Goal: Task Accomplishment & Management: Complete application form

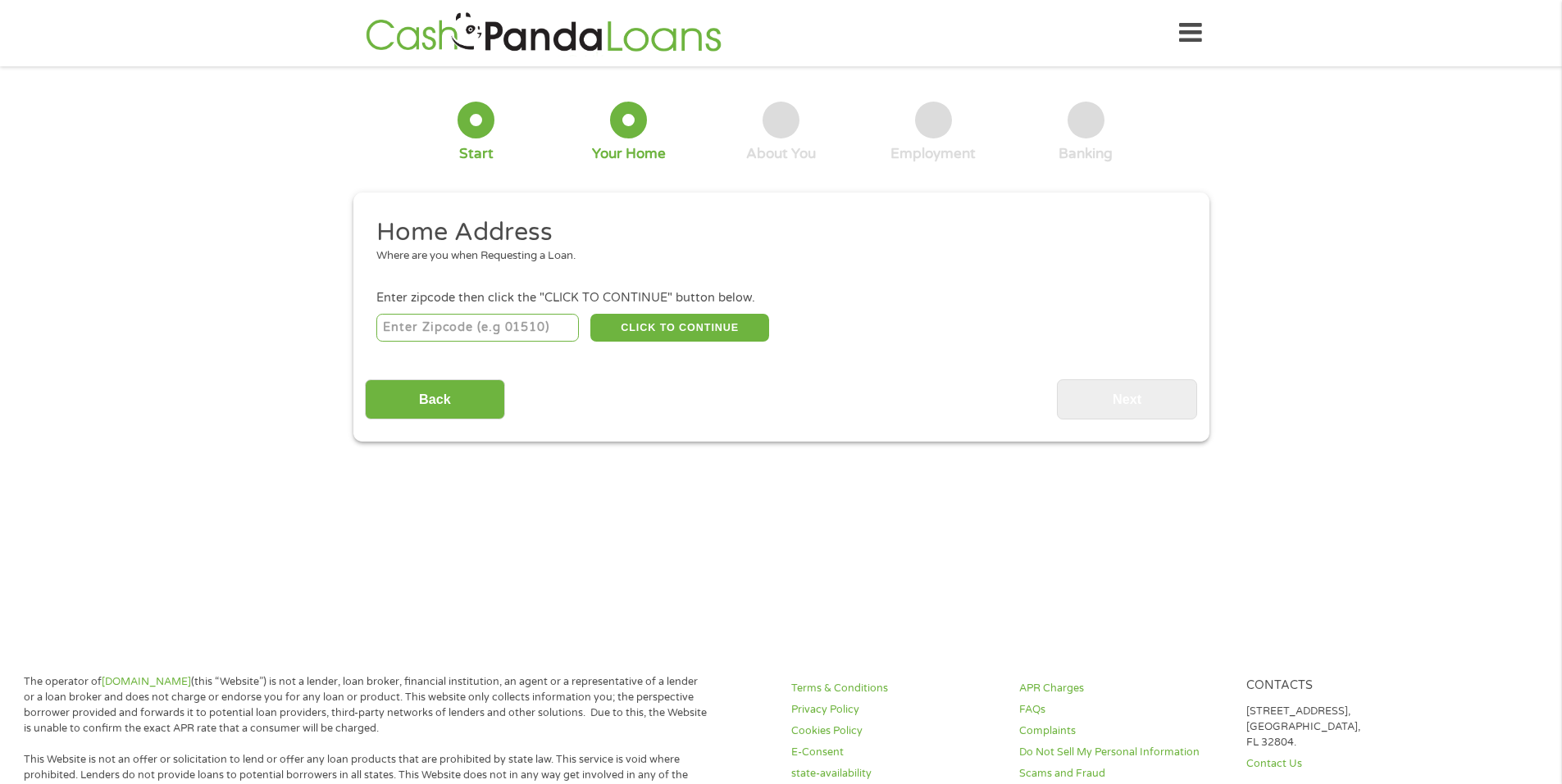
click at [508, 322] on input "number" at bounding box center [477, 328] width 203 height 28
type input "27539"
select select "[US_STATE]"
click at [686, 327] on button "CLICK TO CONTINUE" at bounding box center [680, 328] width 179 height 28
type input "27539"
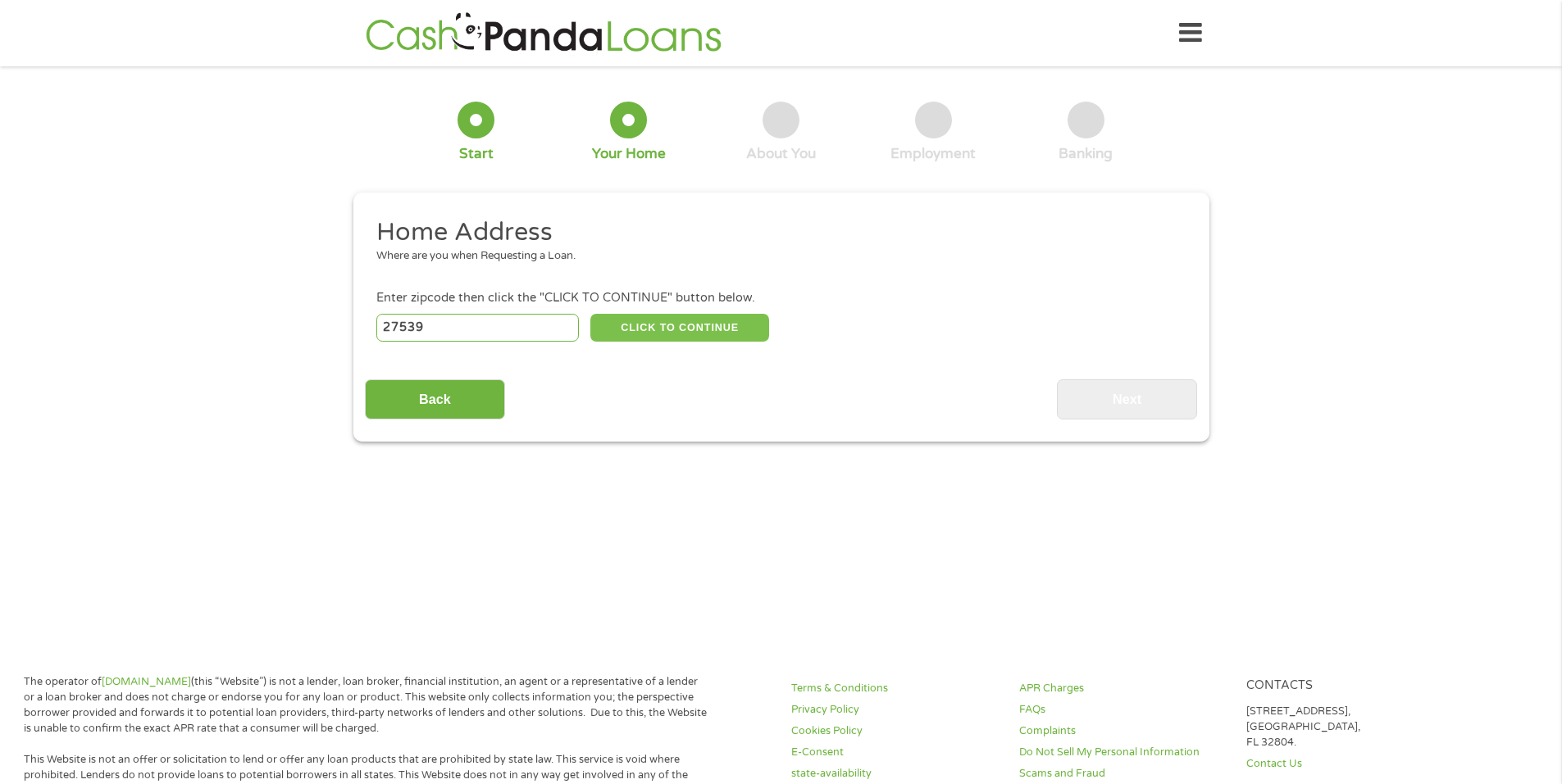
type input "Apex"
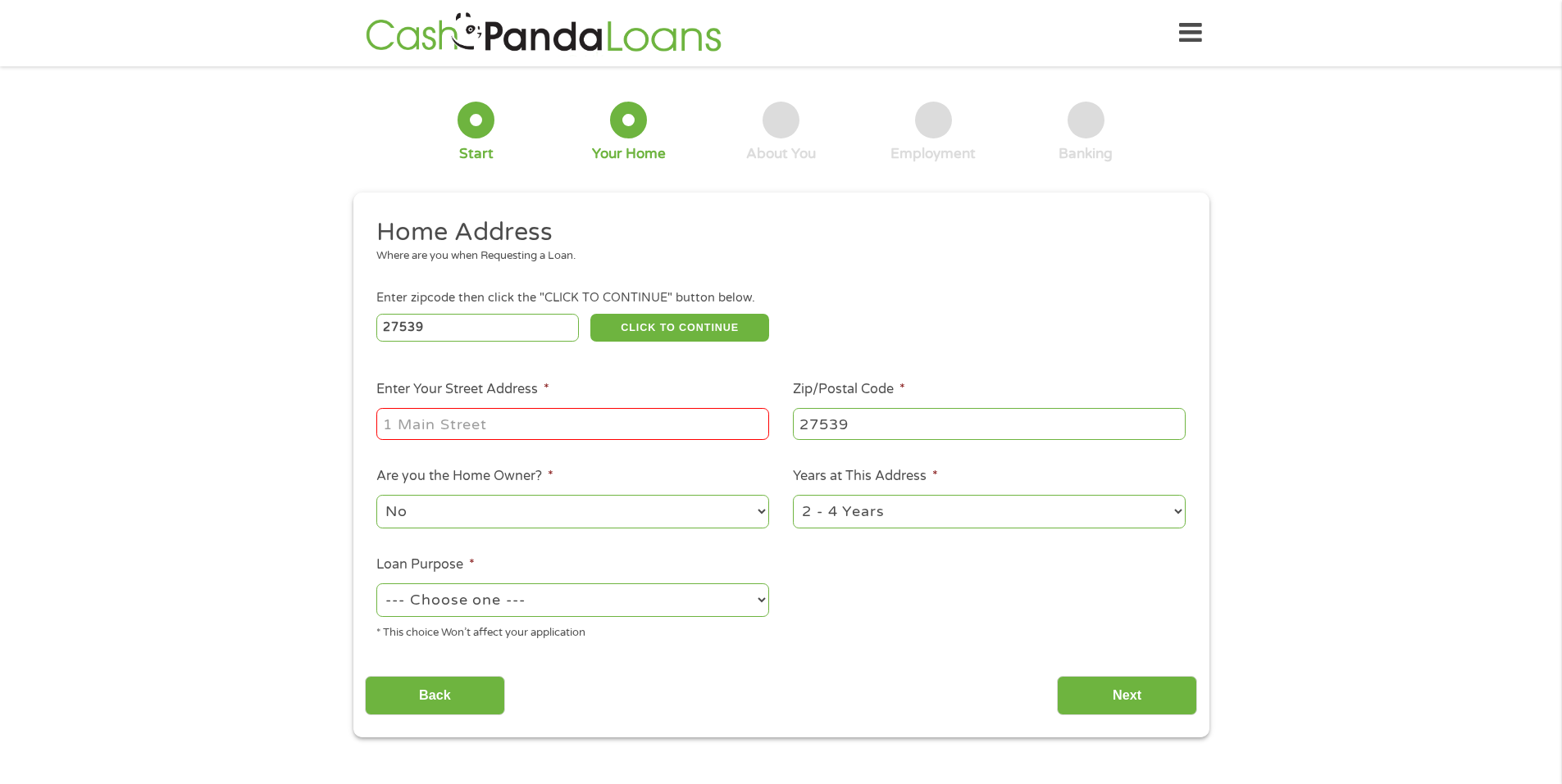
click at [586, 429] on input "Enter Your Street Address *" at bounding box center [572, 424] width 393 height 31
type input "[STREET_ADDRESS]"
click at [509, 511] on select "No Yes" at bounding box center [572, 511] width 393 height 34
select select "yes"
click at [376, 495] on select "No Yes" at bounding box center [572, 511] width 393 height 34
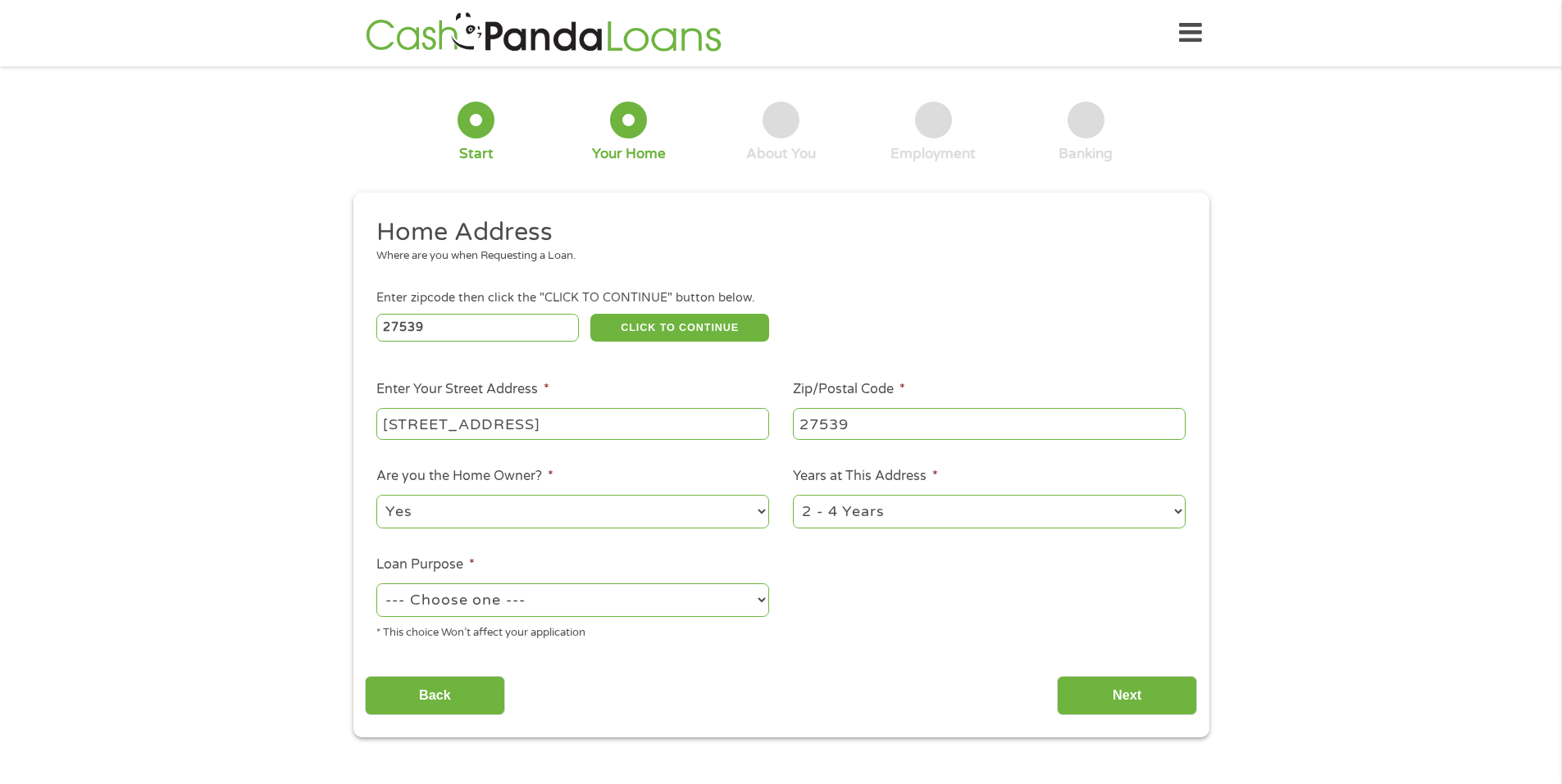
click at [493, 588] on select "--- Choose one --- Pay Bills Debt Consolidation Home Improvement Major Purchase…" at bounding box center [572, 600] width 393 height 34
select select "paybills"
click at [376, 583] on select "--- Choose one --- Pay Bills Debt Consolidation Home Improvement Major Purchase…" at bounding box center [572, 600] width 393 height 34
click at [1111, 693] on input "Next" at bounding box center [1127, 697] width 140 height 40
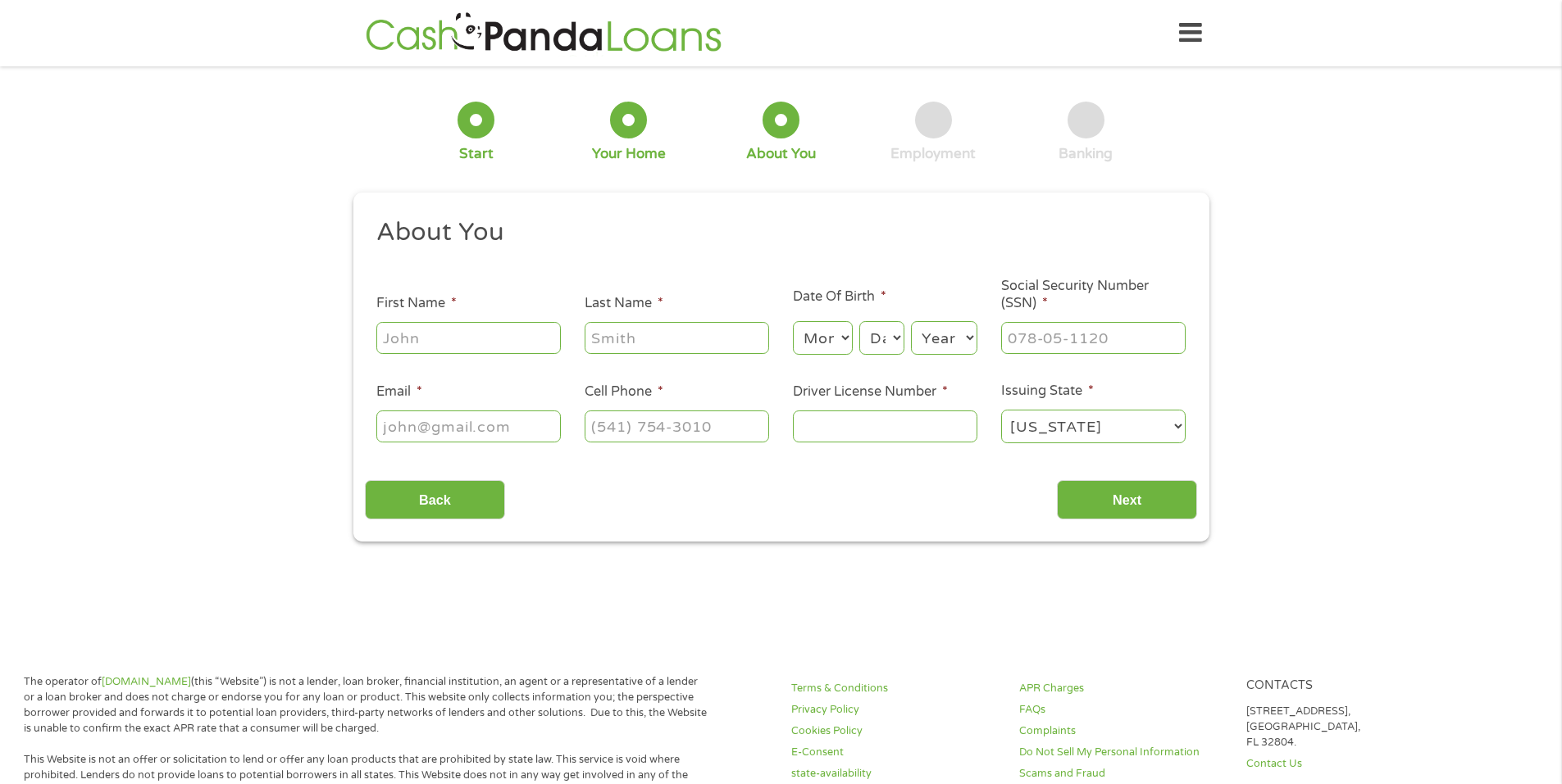
scroll to position [7, 7]
click at [461, 357] on ul "About You This field is hidden when viewing the form Title * --- Choose one ---…" at bounding box center [781, 337] width 832 height 242
click at [467, 349] on input "First Name *" at bounding box center [468, 337] width 185 height 31
type input "[PERSON_NAME]"
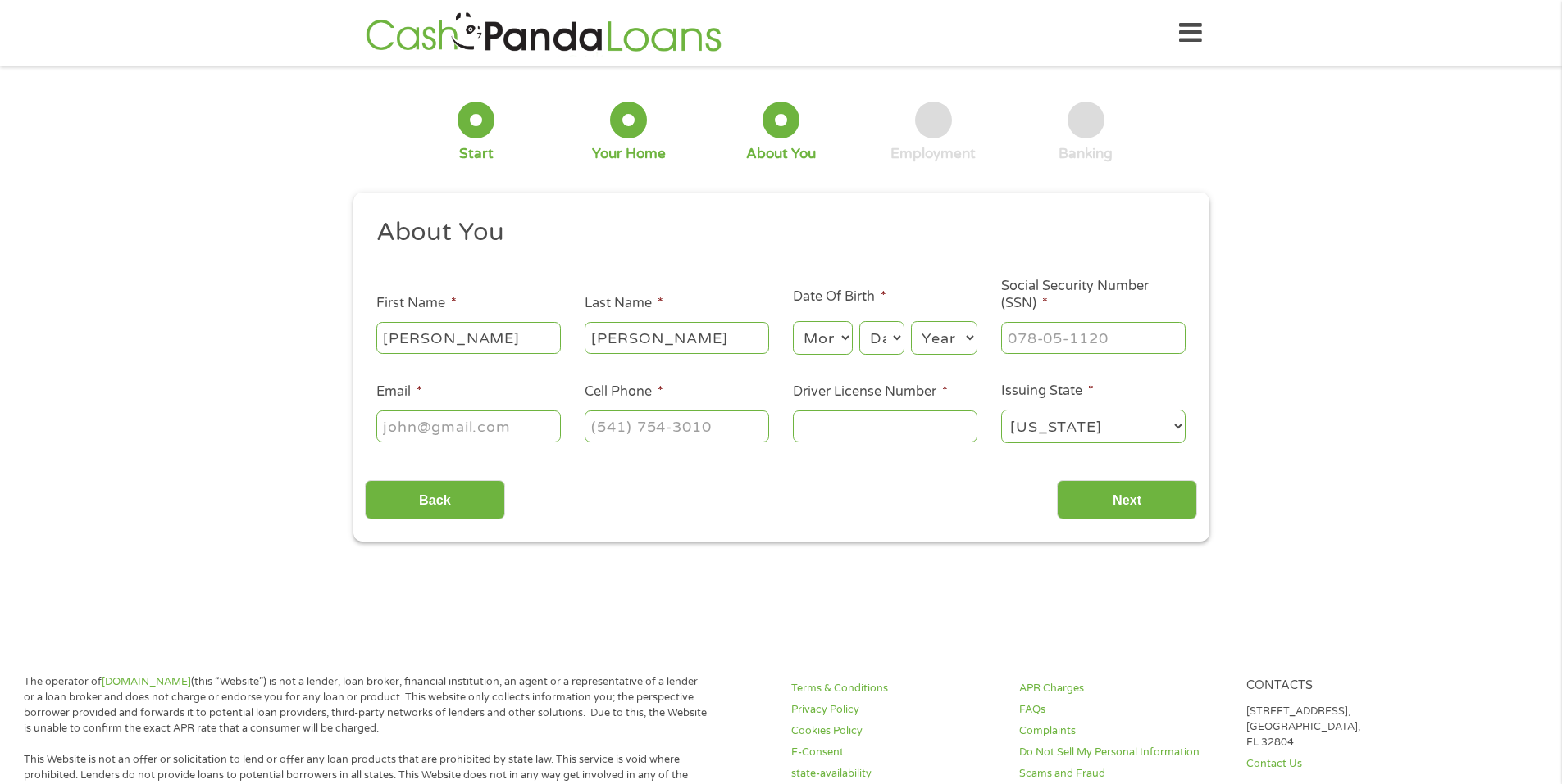
type input "[EMAIL_ADDRESS][DOMAIN_NAME]"
type input "[PHONE_NUMBER]"
click at [856, 421] on input "Driver License Number *" at bounding box center [885, 426] width 185 height 31
type input "9770025"
click at [1134, 326] on input "___-__-____" at bounding box center [1093, 337] width 185 height 31
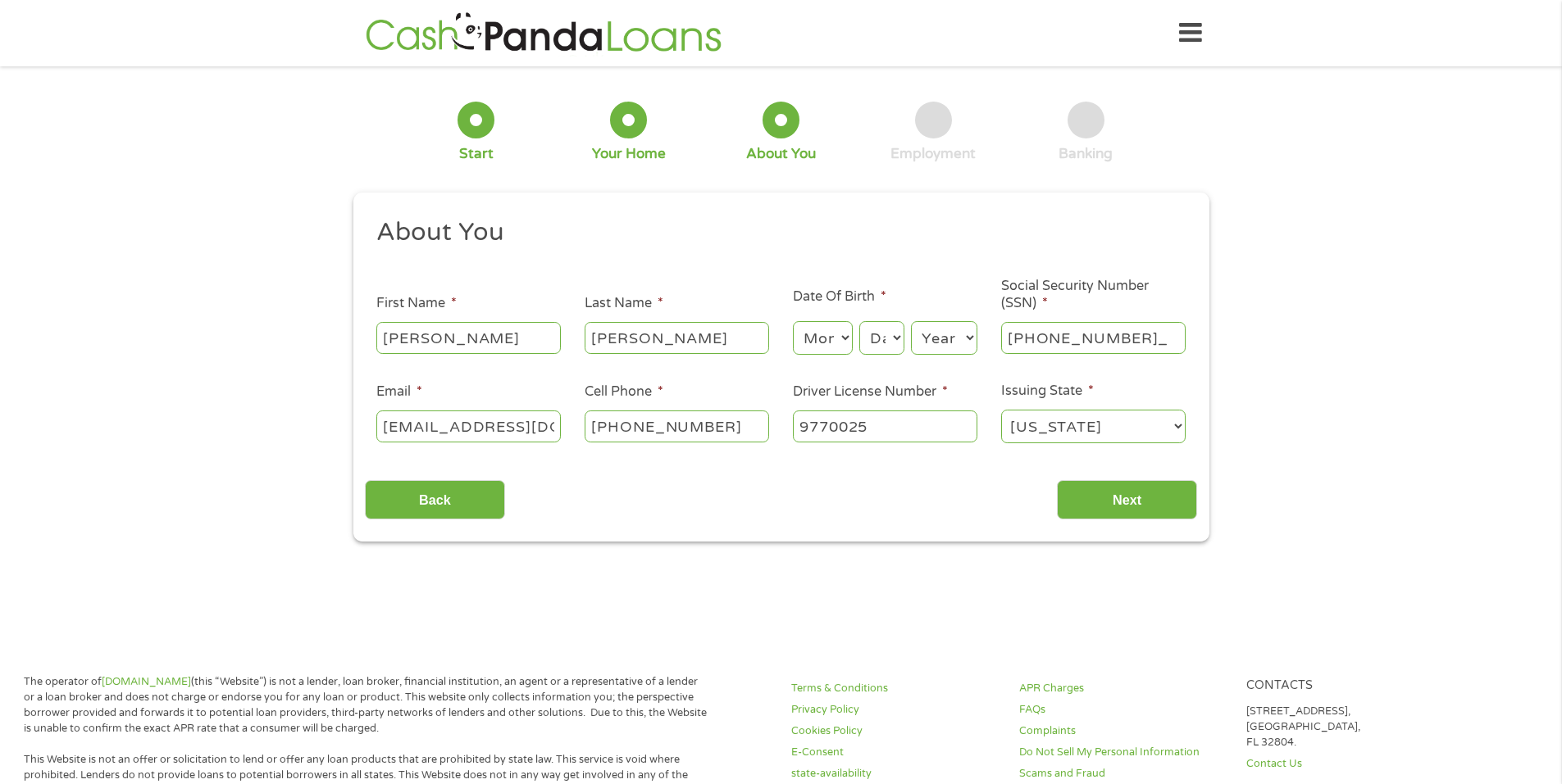
type input "243-61-7221"
click at [1129, 493] on input "Next" at bounding box center [1127, 501] width 140 height 40
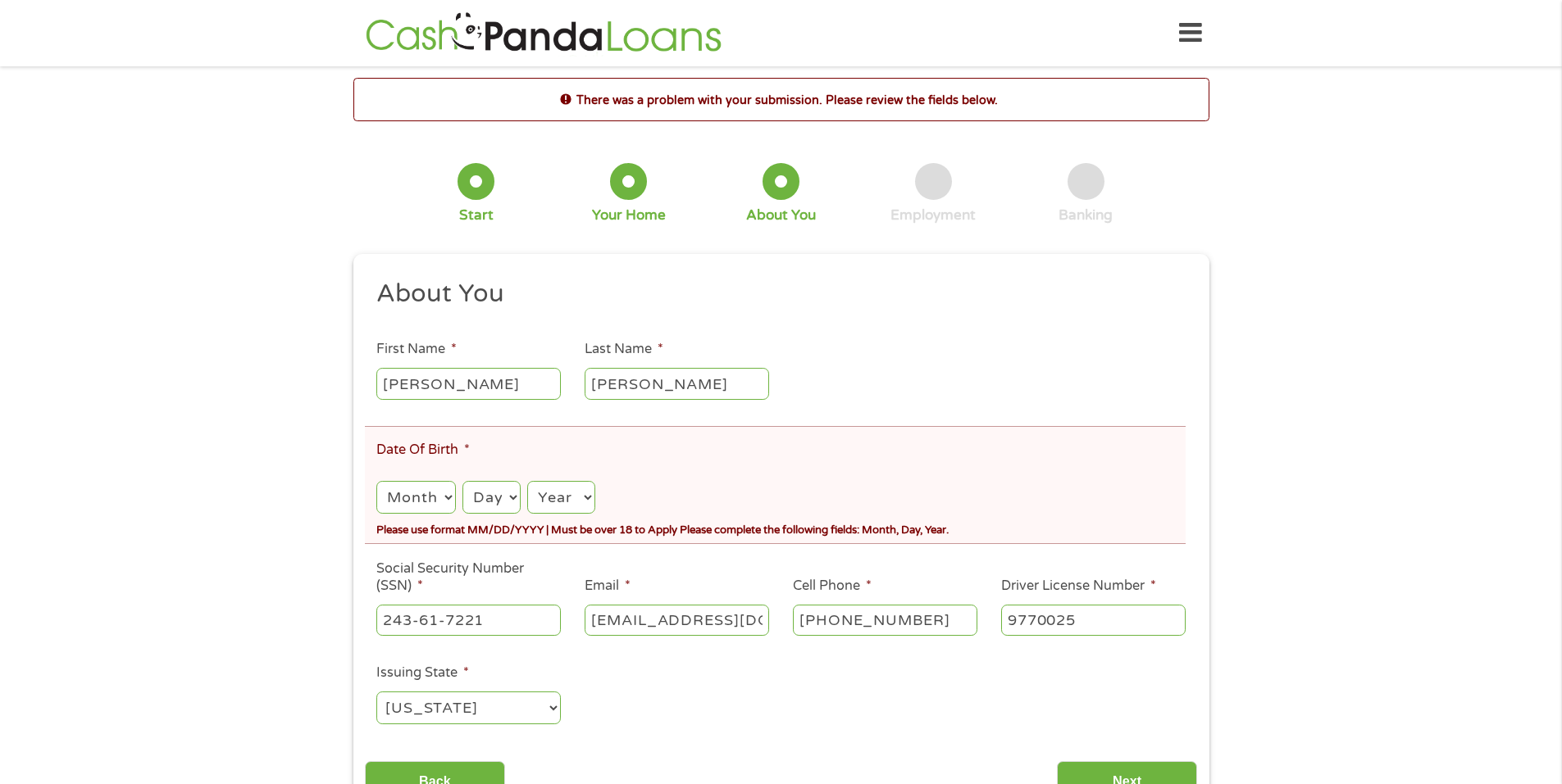
click at [443, 501] on select "Month 1 2 3 4 5 6 7 8 9 10 11 12" at bounding box center [415, 498] width 79 height 34
select select "11"
click at [376, 481] on select "Month 1 2 3 4 5 6 7 8 9 10 11 12" at bounding box center [415, 498] width 79 height 34
click at [499, 494] on select "Day 1 2 3 4 5 6 7 8 9 10 11 12 13 14 15 16 17 18 19 20 21 22 23 24 25 26 27 28 …" at bounding box center [491, 498] width 59 height 34
select select "2"
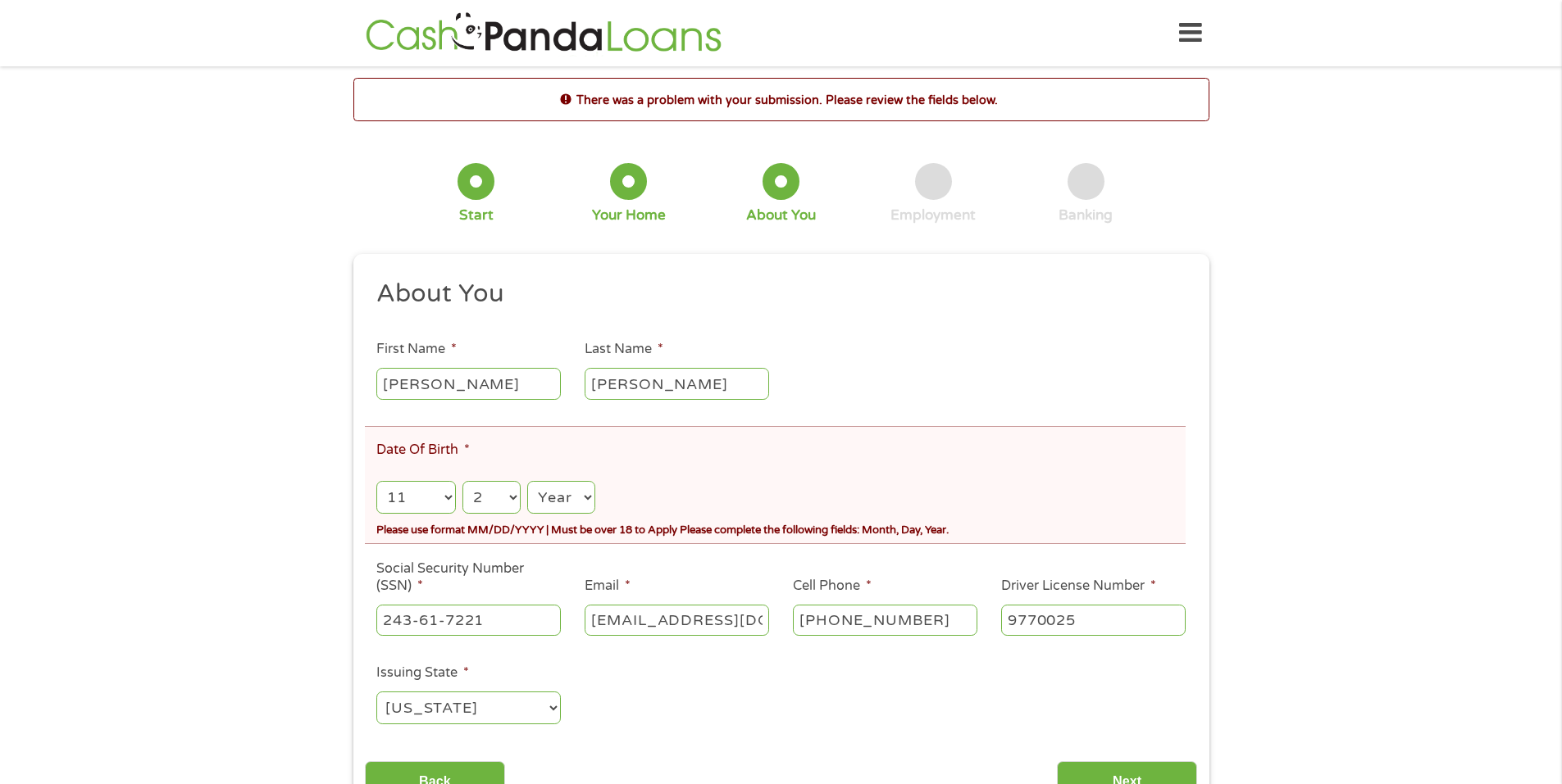
click at [462, 481] on select "Day 1 2 3 4 5 6 7 8 9 10 11 12 13 14 15 16 17 18 19 20 21 22 23 24 25 26 27 28 …" at bounding box center [491, 498] width 59 height 34
click at [565, 489] on select "Year [DATE] 2006 2005 2004 2003 2002 2001 2000 1999 1998 1997 1996 1995 1994 19…" at bounding box center [560, 498] width 67 height 34
select select "1977"
click at [527, 481] on select "Year [DATE] 2006 2005 2004 2003 2002 2001 2000 1999 1998 1997 1996 1995 1994 19…" at bounding box center [560, 498] width 67 height 34
click at [1047, 304] on h2 "About You" at bounding box center [774, 294] width 797 height 33
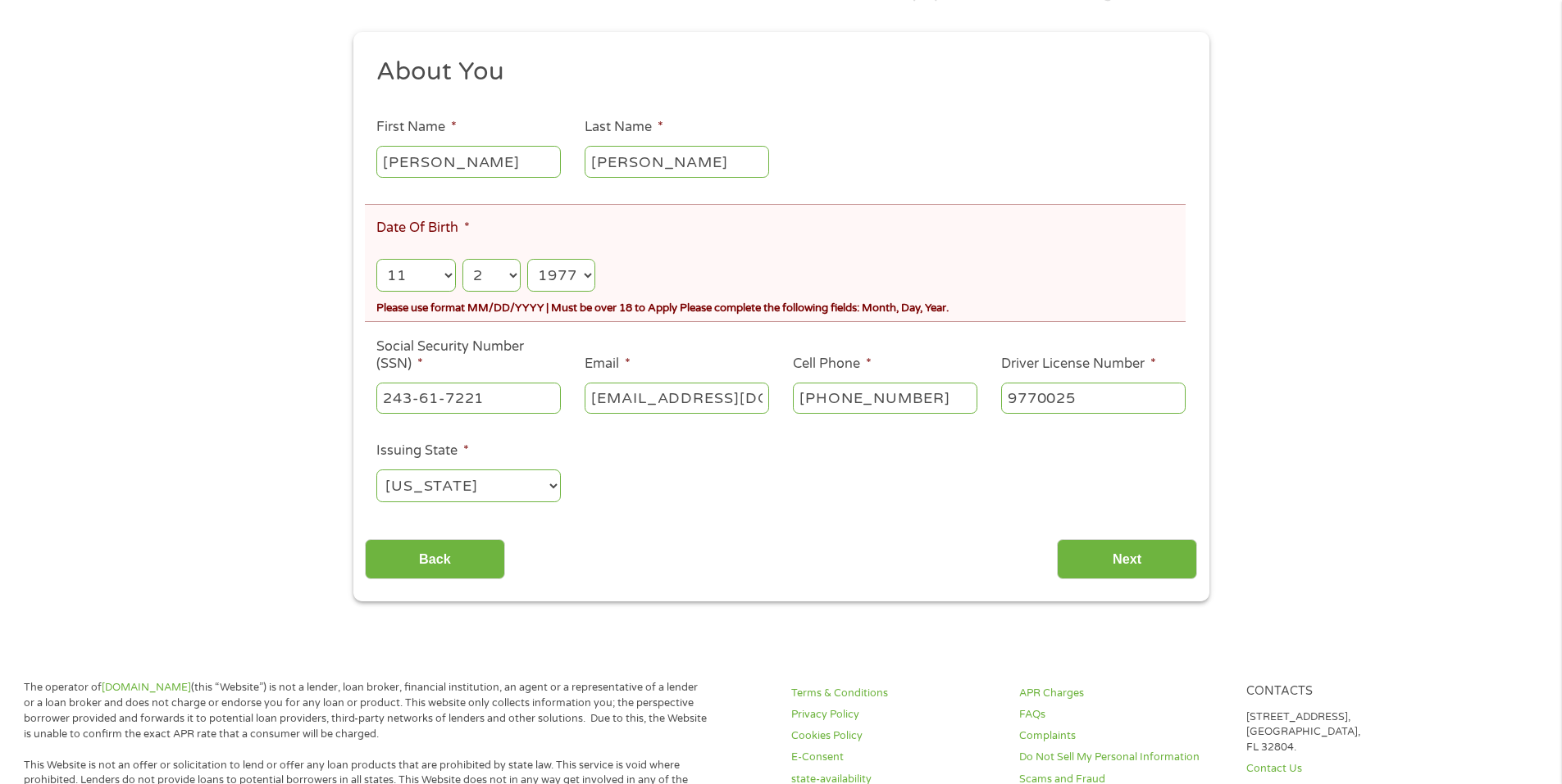
scroll to position [246, 0]
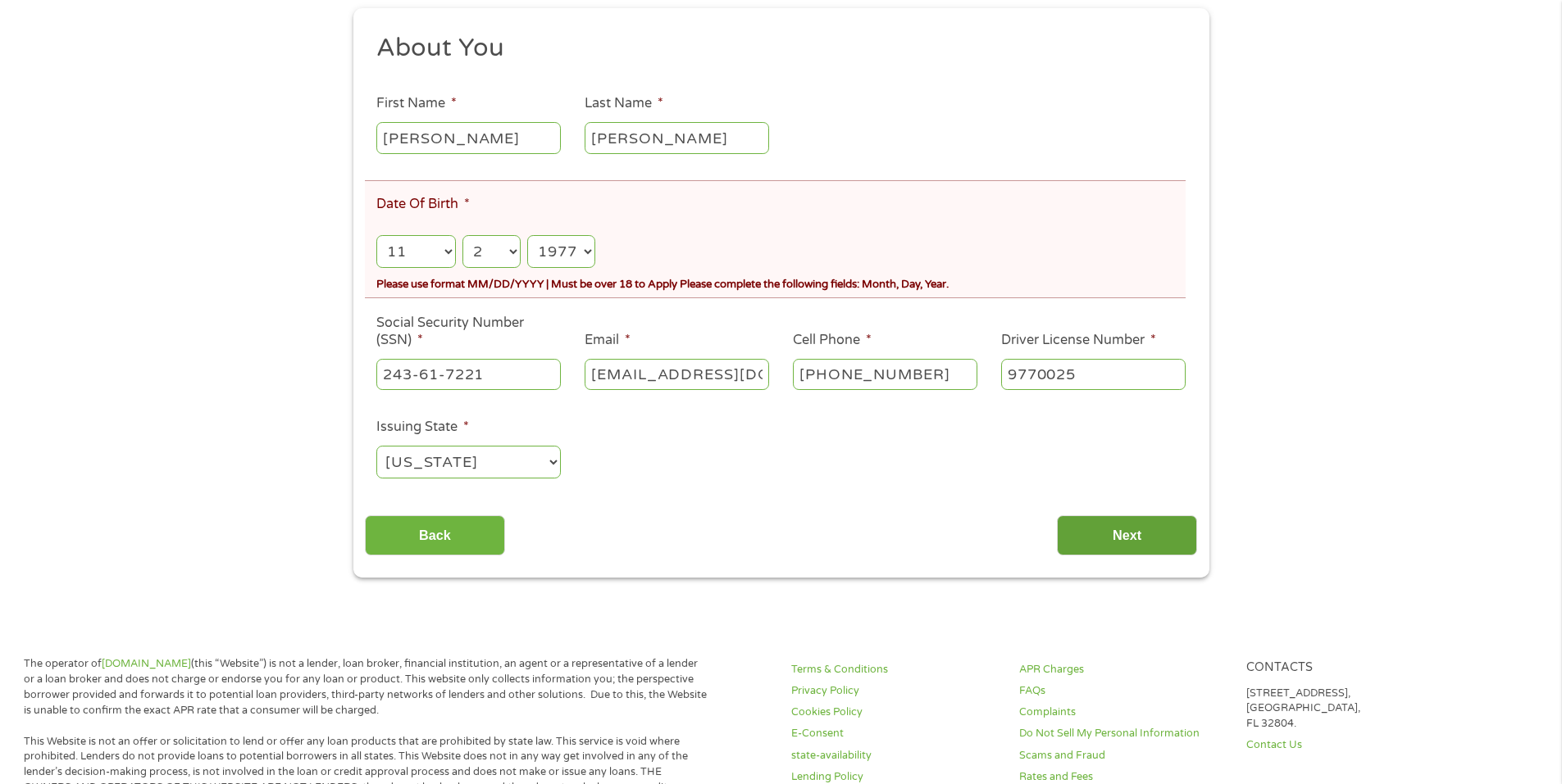
click at [1106, 528] on input "Next" at bounding box center [1127, 535] width 140 height 40
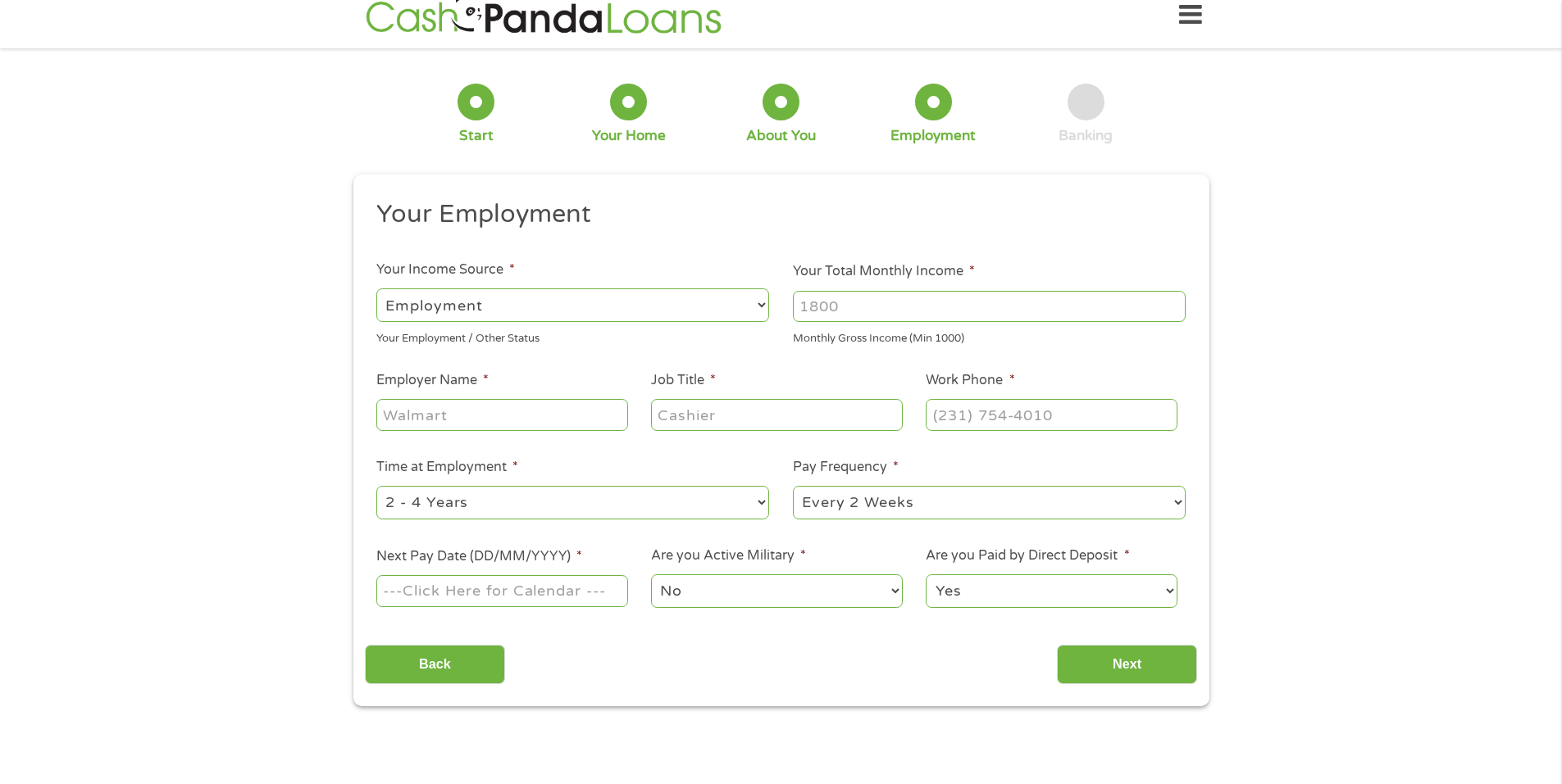
scroll to position [0, 0]
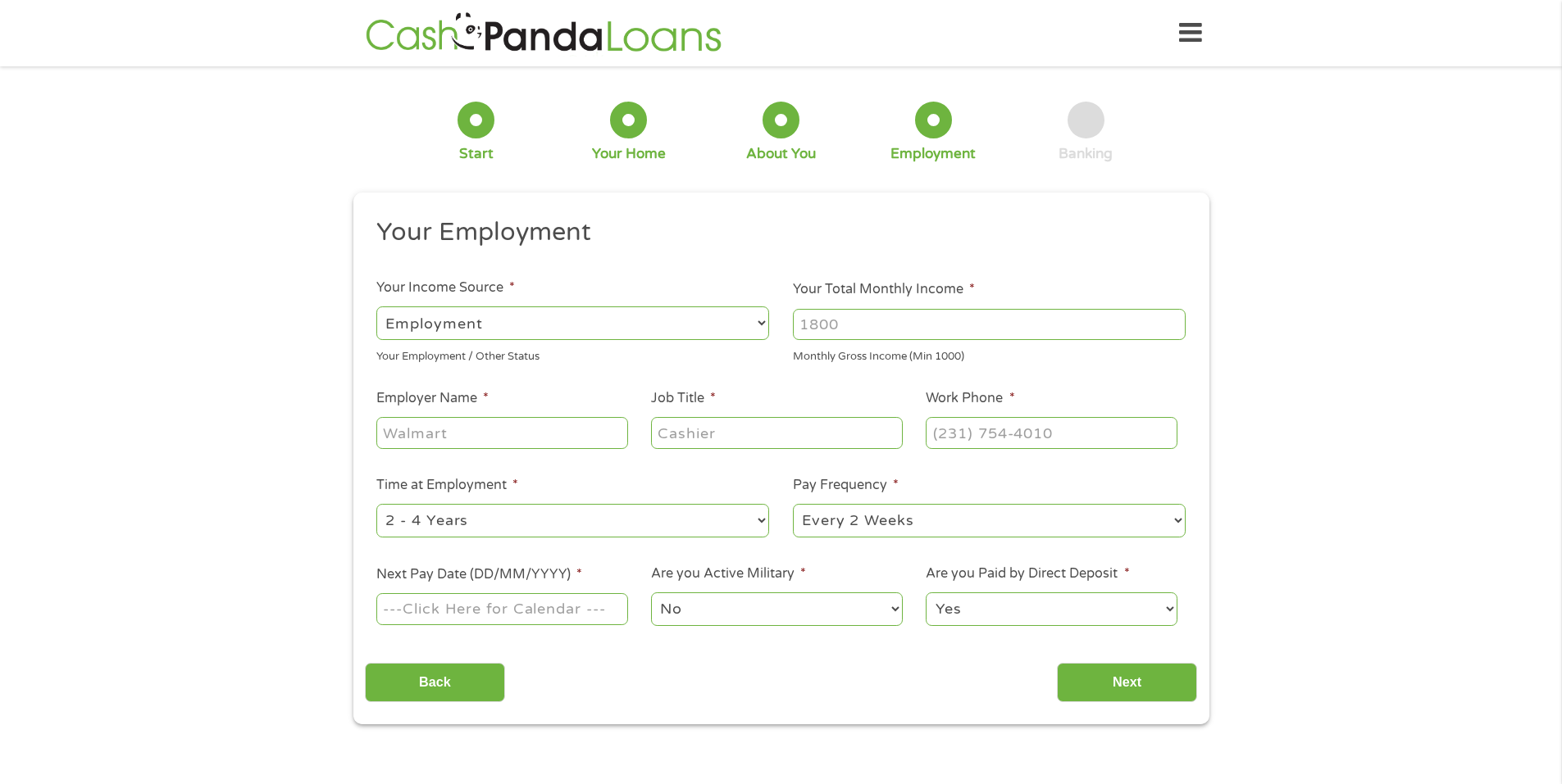
click at [969, 325] on input "Your Total Monthly Income *" at bounding box center [989, 325] width 393 height 31
click at [869, 329] on input "Your Total Monthly Income *" at bounding box center [989, 325] width 393 height 31
click at [856, 322] on input "34" at bounding box center [989, 325] width 393 height 31
type input "3800"
click at [483, 437] on input "Employer Name *" at bounding box center [501, 432] width 251 height 31
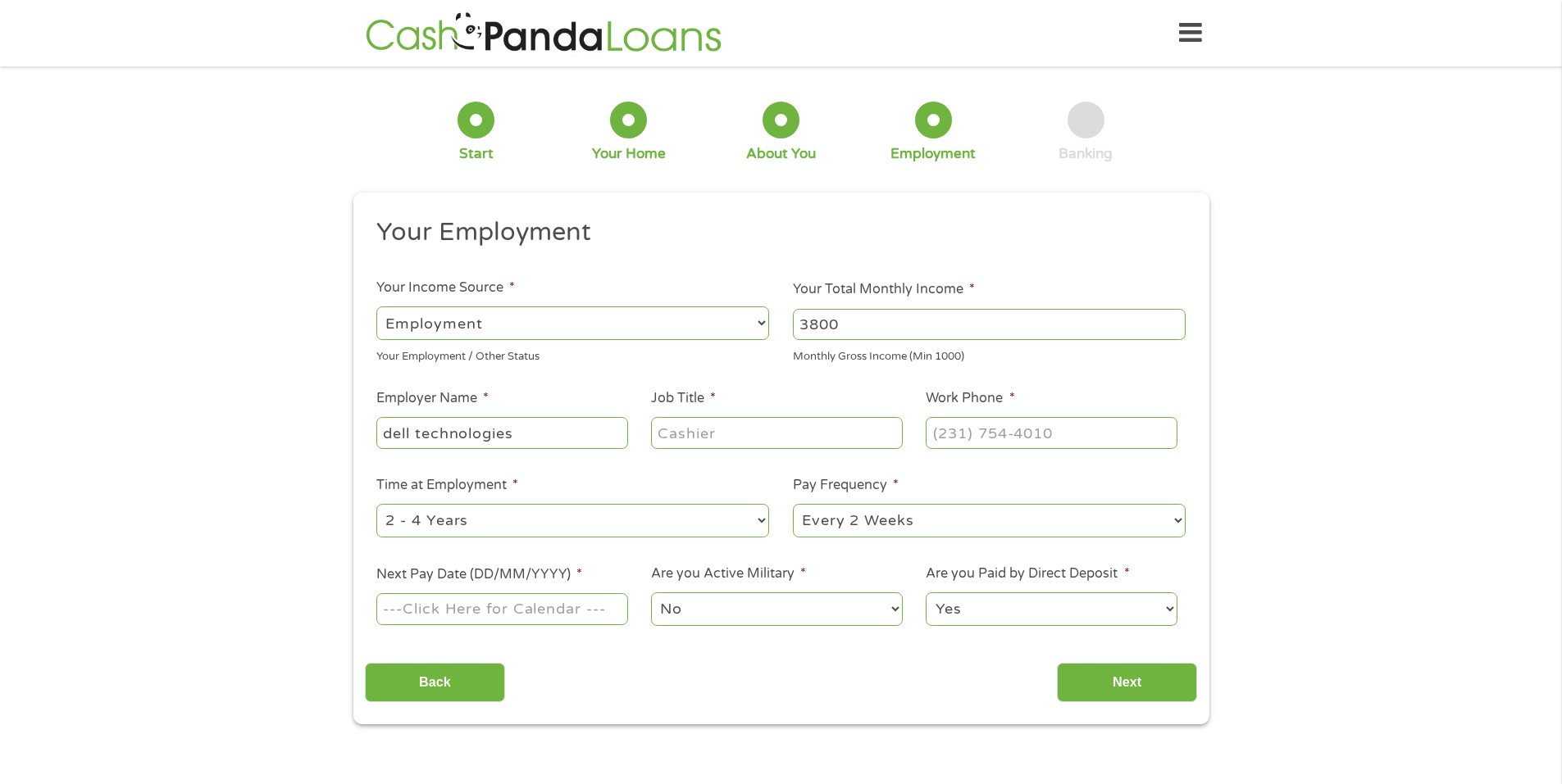
type input "dell technologies"
click at [741, 443] on input "Job Title *" at bounding box center [776, 432] width 251 height 31
type input "cab builder"
click at [1020, 440] on input "(___) ___-____" at bounding box center [1051, 432] width 251 height 31
type input "[PHONE_NUMBER]"
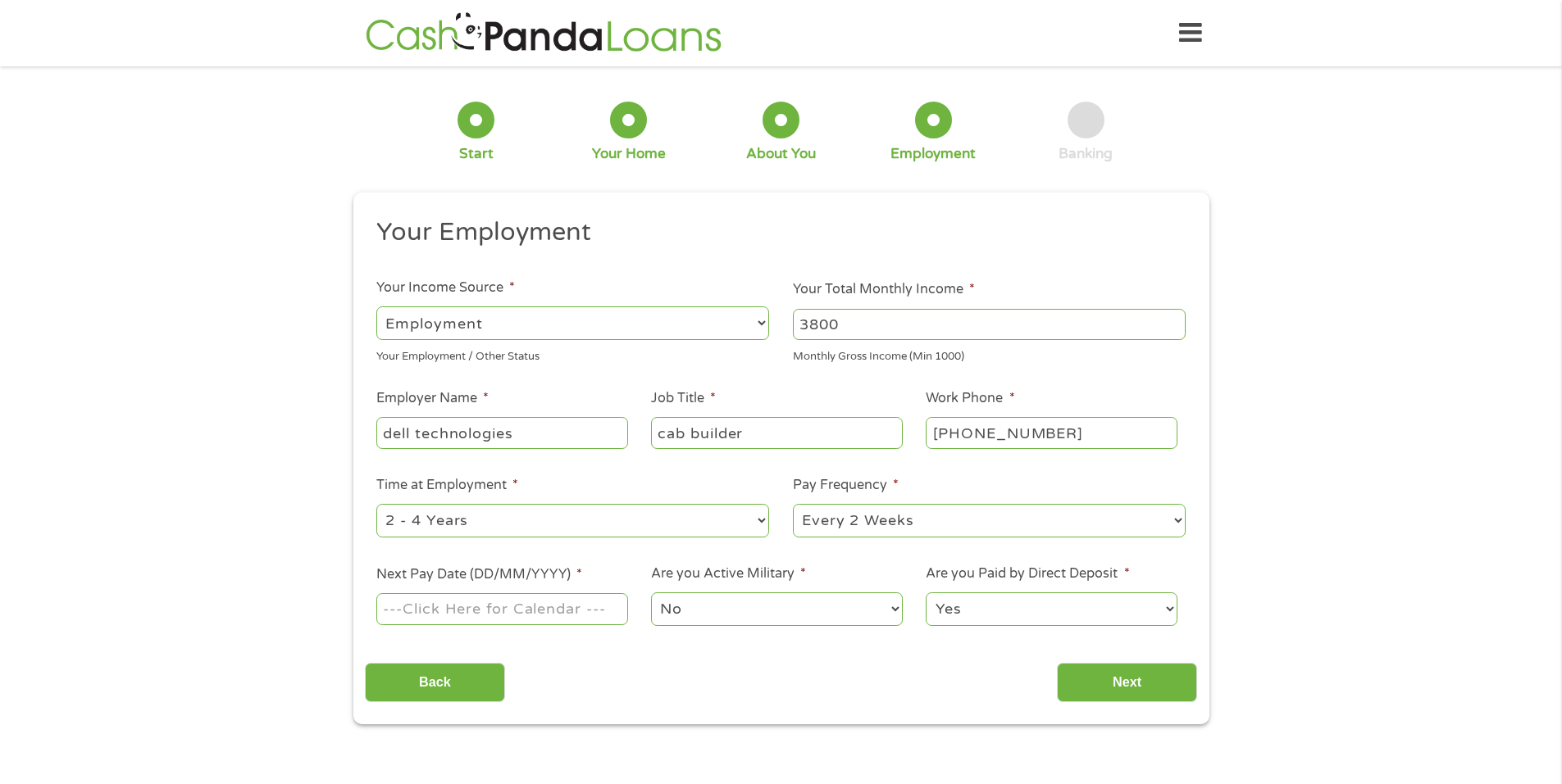
click at [516, 528] on select "--- Choose one --- 1 Year or less 1 - 2 Years 2 - 4 Years Over 4 Years" at bounding box center [572, 521] width 393 height 34
select select "60months"
click at [376, 504] on select "--- Choose one --- 1 Year or less 1 - 2 Years 2 - 4 Years Over 4 Years" at bounding box center [572, 521] width 393 height 34
click at [894, 517] on select "--- Choose one --- Every 2 Weeks Every Week Monthly Semi-Monthly" at bounding box center [989, 521] width 393 height 34
click at [793, 504] on select "--- Choose one --- Every 2 Weeks Every Week Monthly Semi-Monthly" at bounding box center [989, 521] width 393 height 34
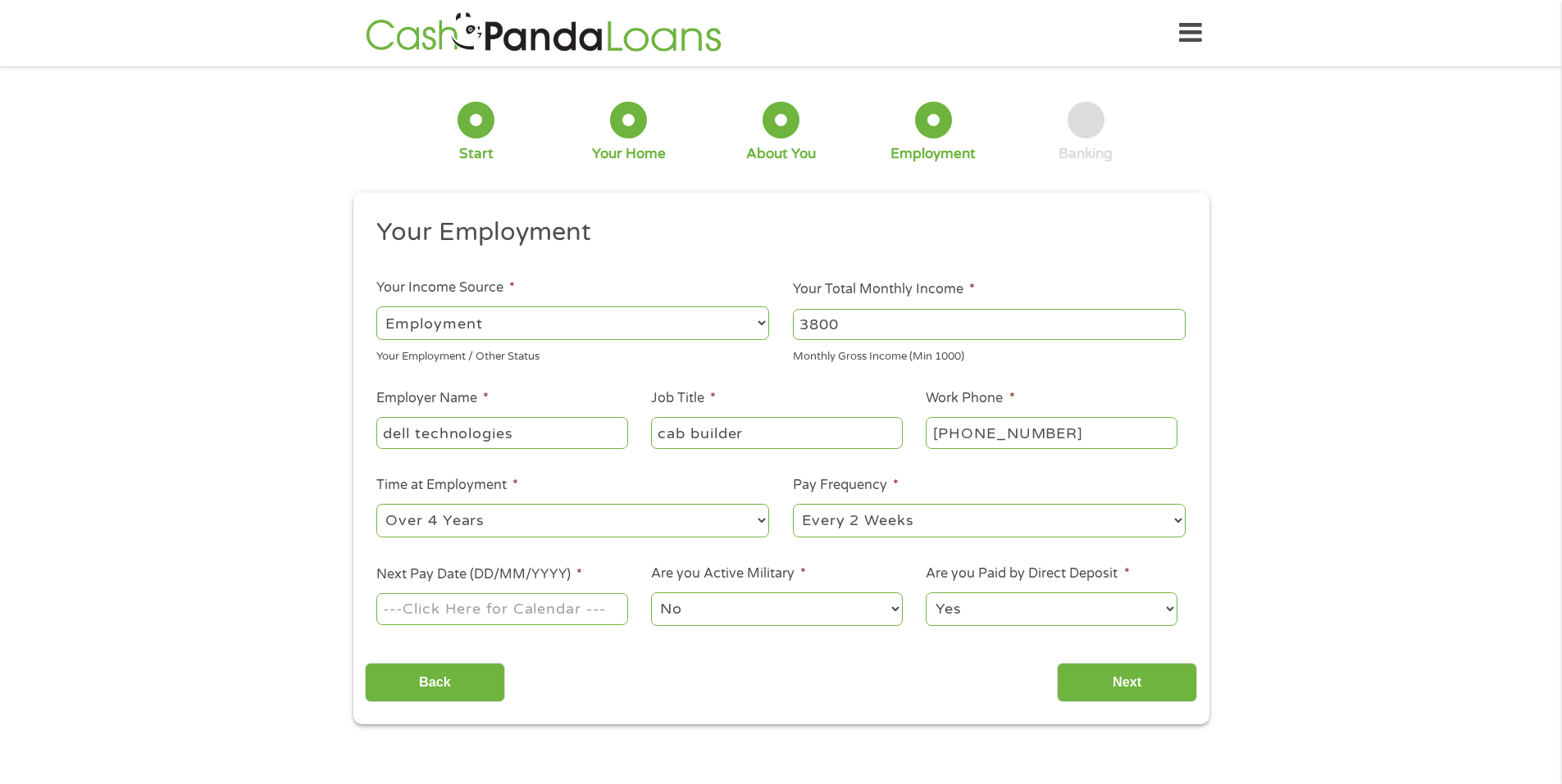
click at [538, 616] on input "Next Pay Date (DD/MM/YYYY) *" at bounding box center [501, 608] width 251 height 31
click at [558, 612] on input "Next Pay Date (DD/MM/YYYY) *" at bounding box center [501, 608] width 251 height 31
click at [594, 607] on input "Next Pay Date (DD/MM/YYYY) *" at bounding box center [501, 608] width 251 height 31
click at [494, 610] on input "Next Pay Date (DD/MM/YYYY) *" at bounding box center [501, 608] width 251 height 31
click at [522, 565] on li "Next Pay Date (DD/MM/YYYY) *" at bounding box center [503, 597] width 275 height 63
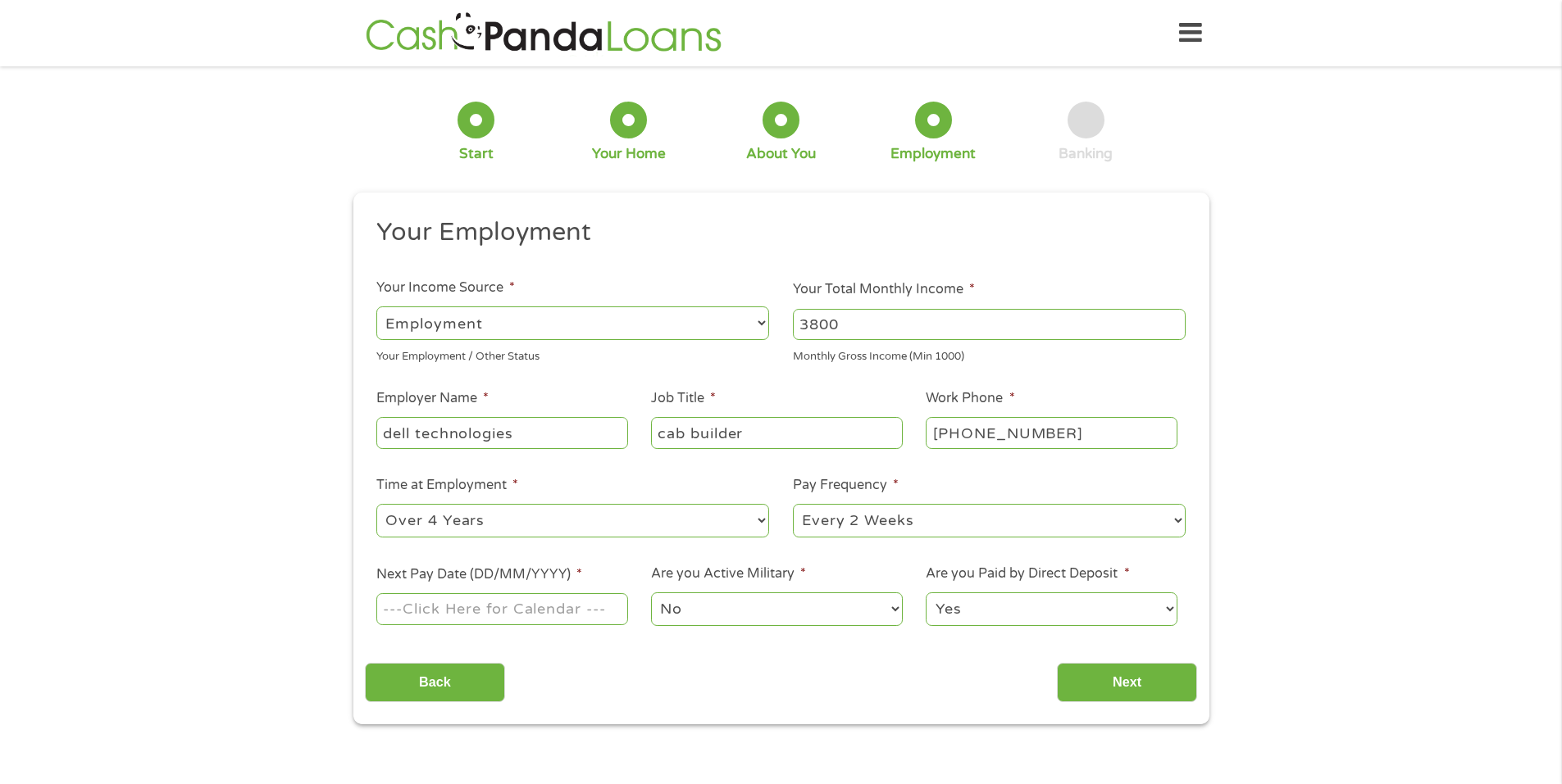
click at [510, 576] on label "Next Pay Date (DD/MM/YYYY) *" at bounding box center [479, 575] width 206 height 17
click at [510, 593] on input "Next Pay Date (DD/MM/YYYY) *" at bounding box center [501, 608] width 251 height 31
type input "[DATE]"
click at [1145, 690] on input "Next" at bounding box center [1127, 683] width 140 height 40
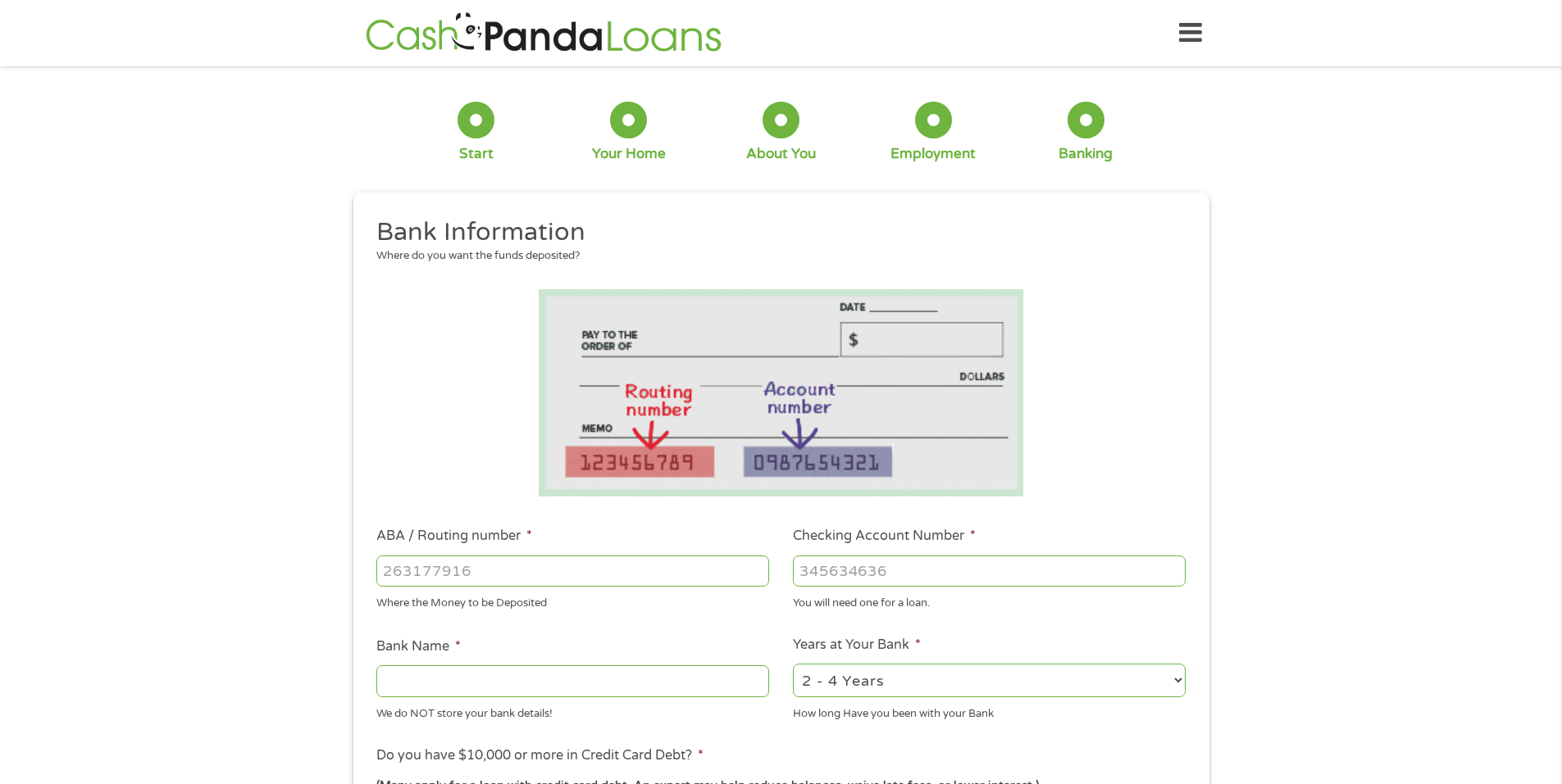
scroll to position [7, 7]
click at [591, 572] on input "ABA / Routing number *" at bounding box center [572, 571] width 393 height 31
click at [477, 575] on input "ABA / Routing number *" at bounding box center [572, 571] width 393 height 31
type input "054000030"
type input "PNC BANK NA"
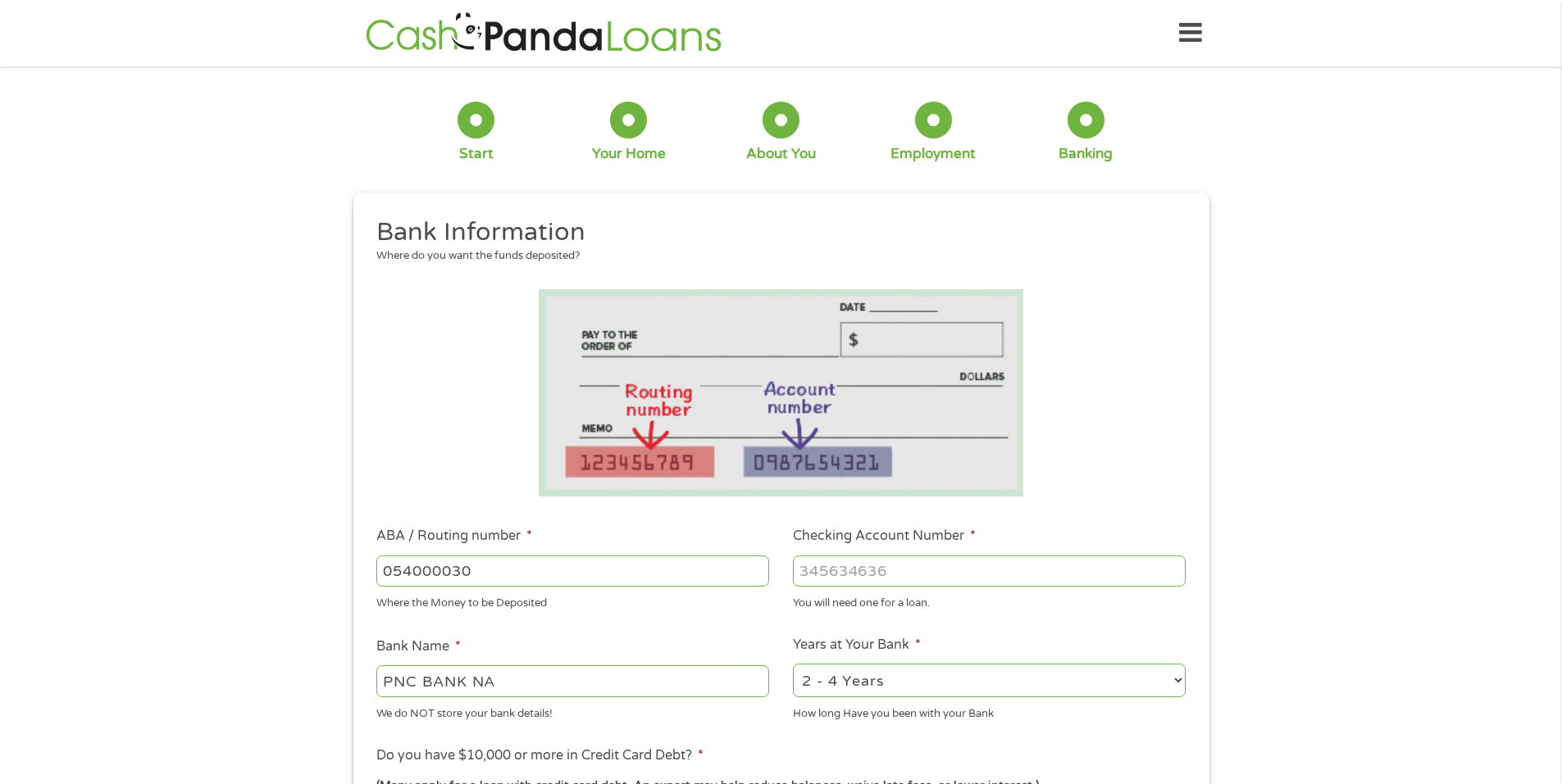
type input "054000030"
click at [894, 575] on input "Checking Account Number *" at bounding box center [989, 571] width 393 height 31
type input "5538096166"
click at [879, 687] on select "2 - 4 Years 6 - 12 Months 1 - 2 Years Over 4 Years" at bounding box center [989, 680] width 393 height 34
select select "60months"
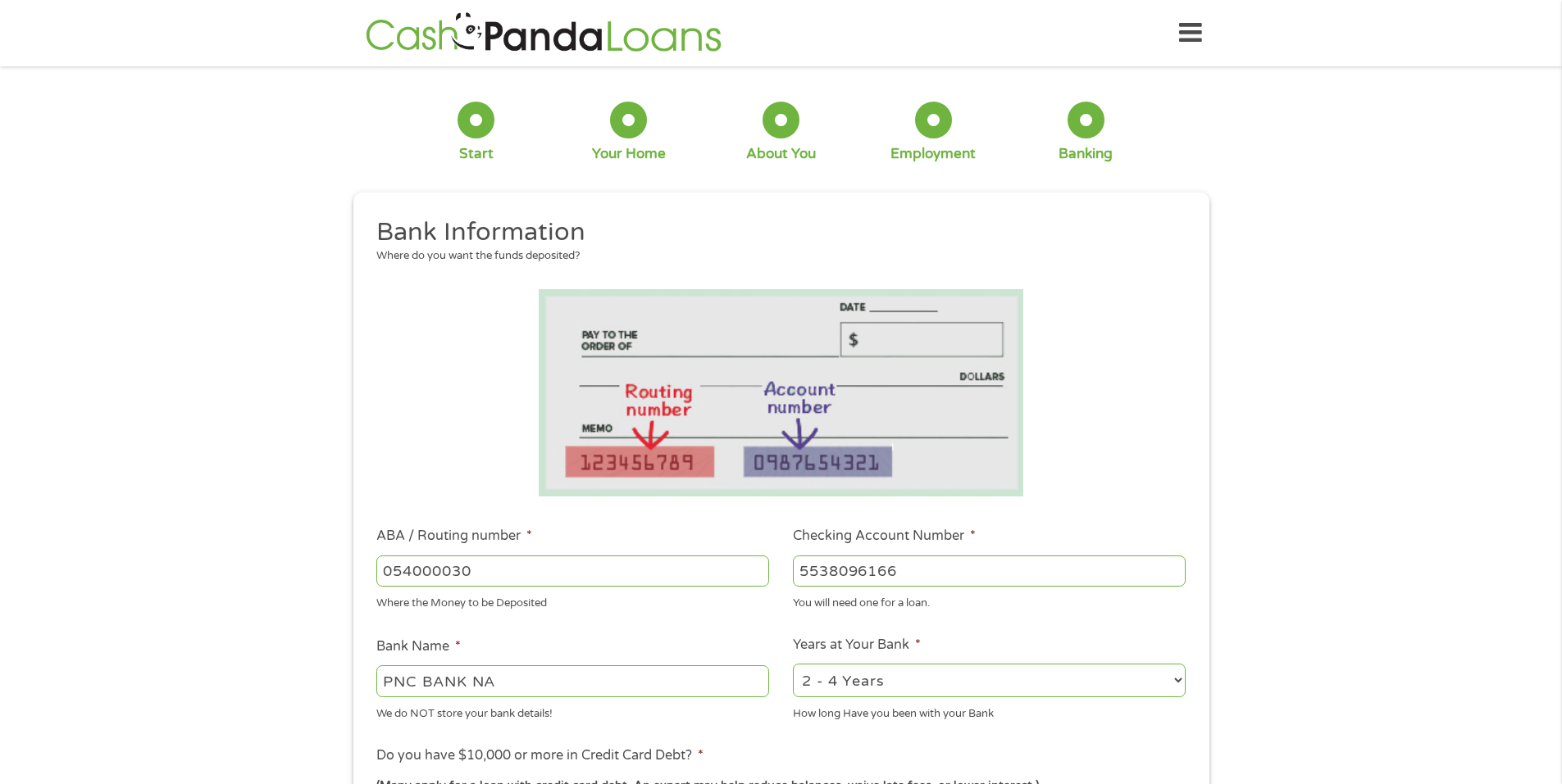
click at [793, 664] on select "2 - 4 Years 6 - 12 Months 1 - 2 Years Over 4 Years" at bounding box center [989, 680] width 393 height 34
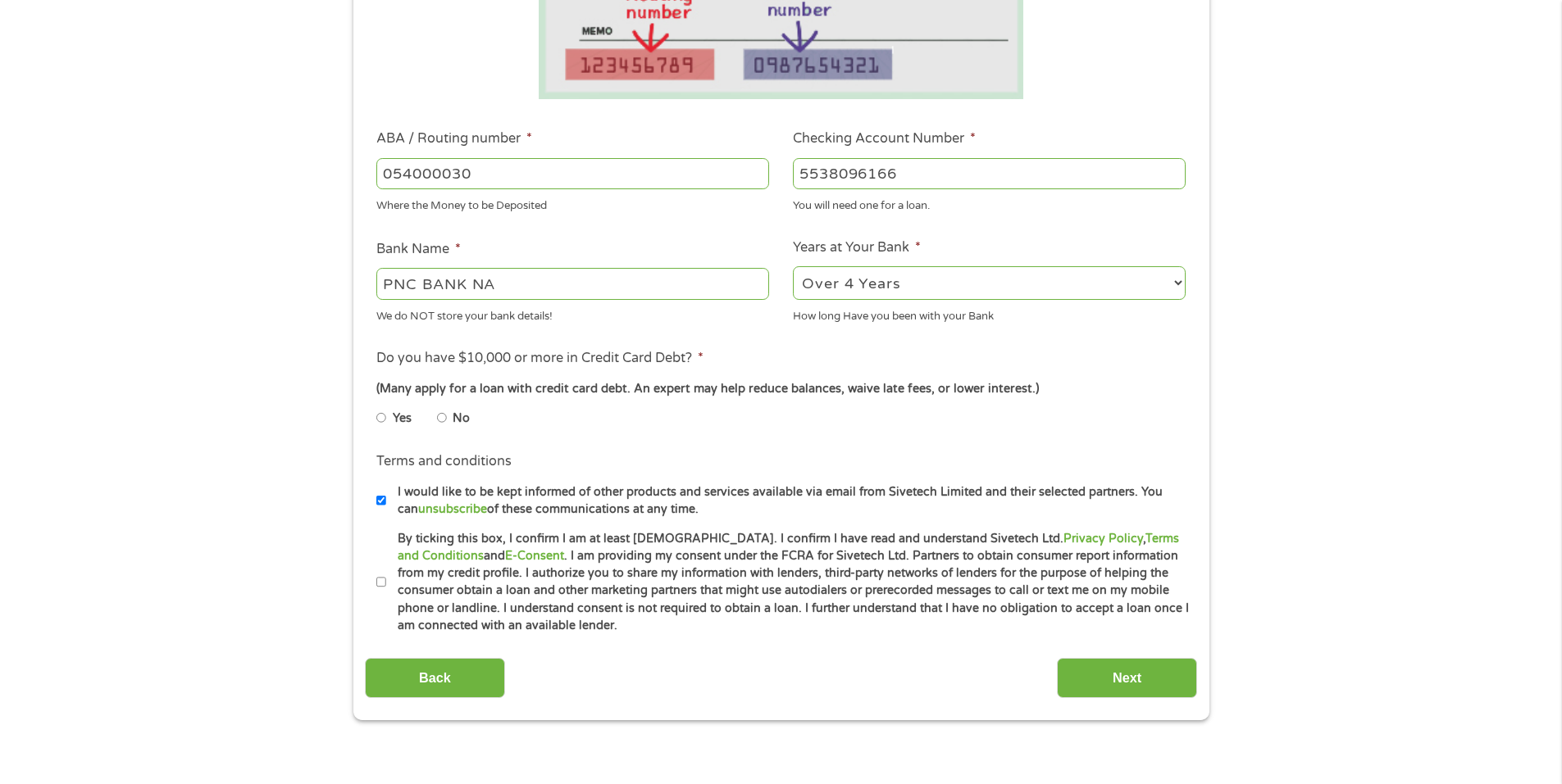
scroll to position [409, 0]
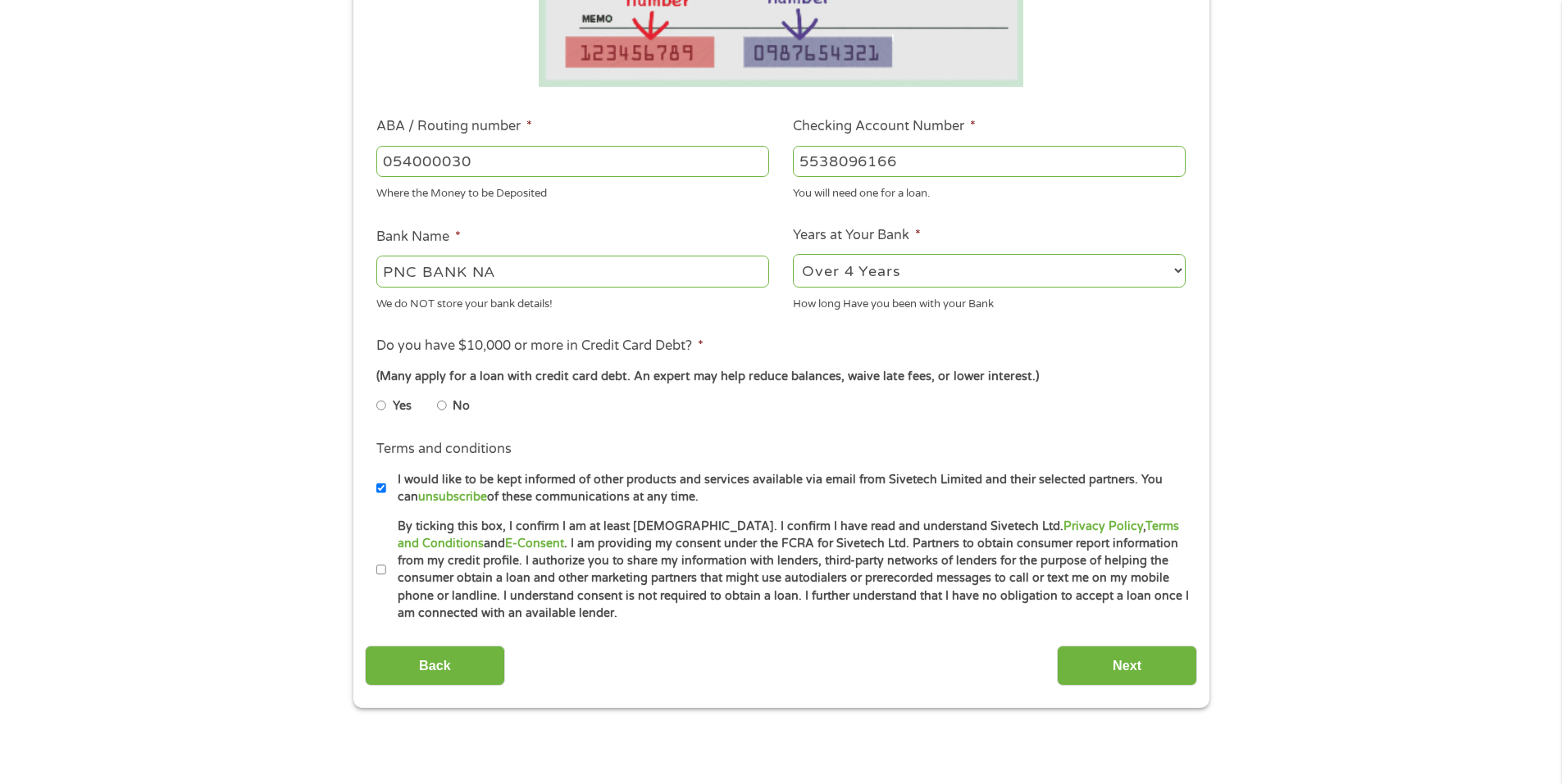
click at [440, 402] on input "No" at bounding box center [442, 405] width 10 height 26
radio input "true"
click at [383, 571] on input "By ticking this box, I confirm I am at least [DEMOGRAPHIC_DATA]. I confirm I ha…" at bounding box center [381, 570] width 10 height 26
checkbox input "true"
click at [383, 484] on input "I would like to be kept informed of other products and services available via e…" at bounding box center [381, 488] width 10 height 26
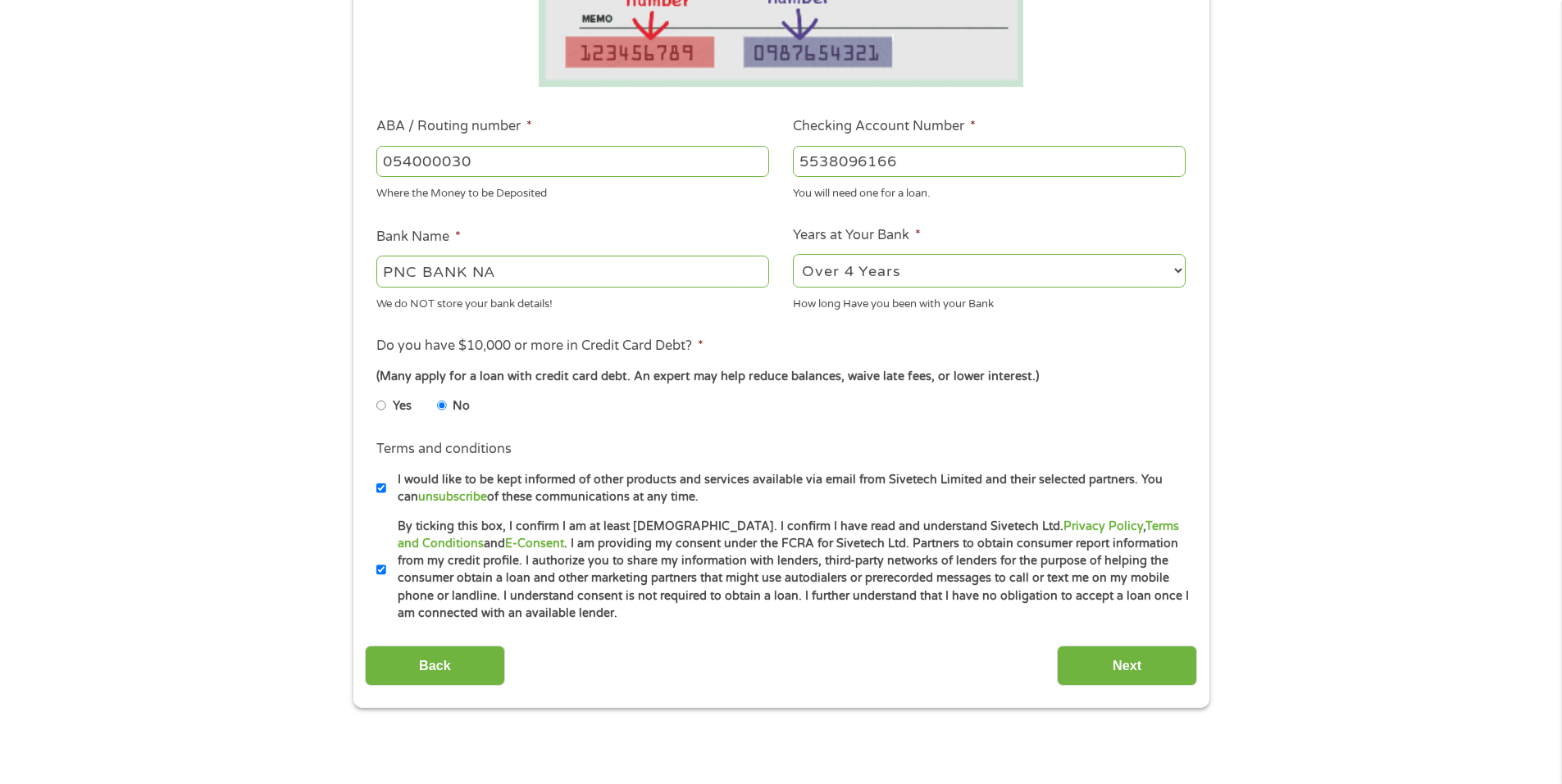
checkbox input "false"
click at [1168, 666] on input "Next" at bounding box center [1127, 666] width 140 height 40
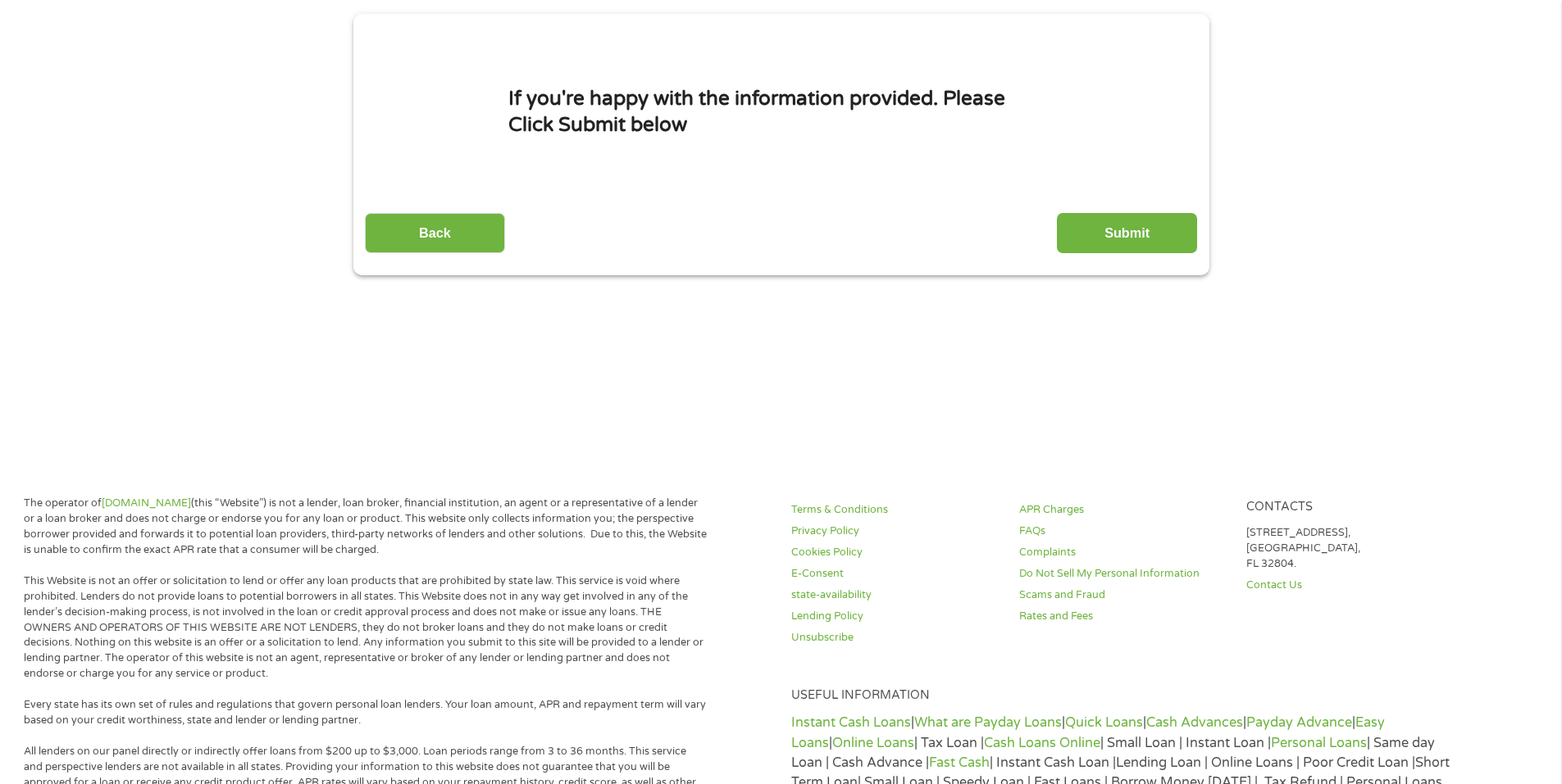
scroll to position [0, 0]
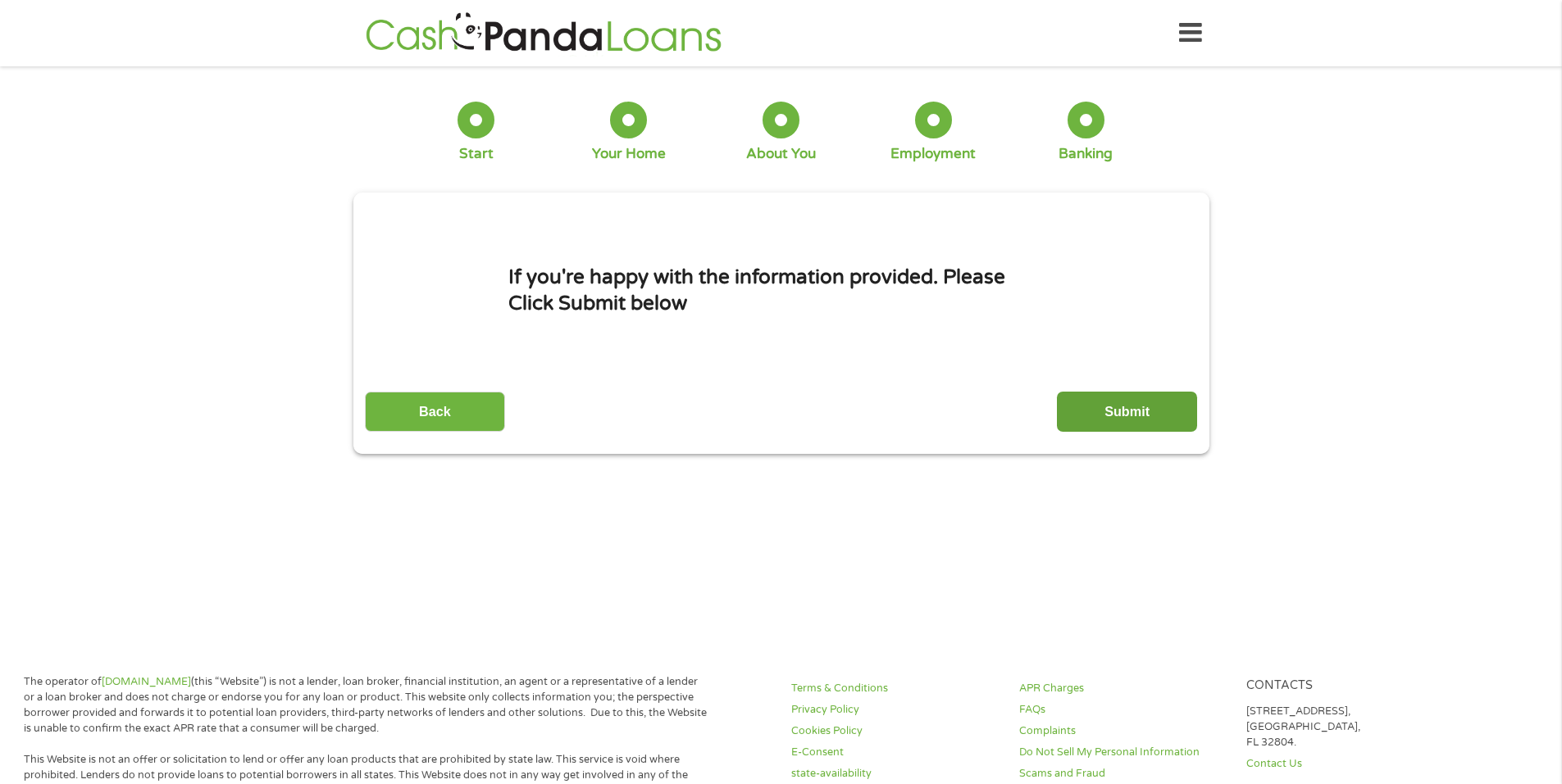
click at [1118, 418] on input "Submit" at bounding box center [1127, 412] width 140 height 40
